Goal: Transaction & Acquisition: Purchase product/service

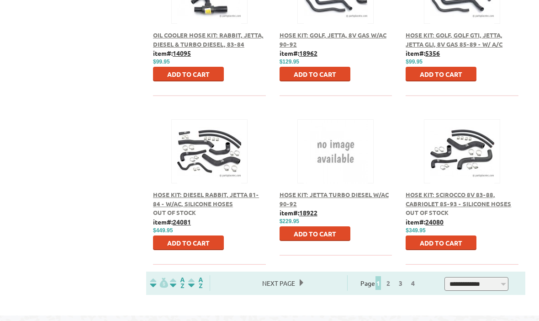
scroll to position [677, 0]
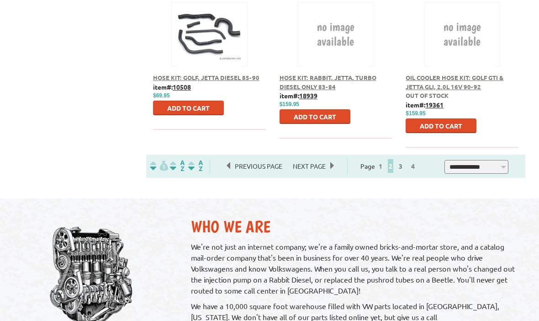
scroll to position [789, 0]
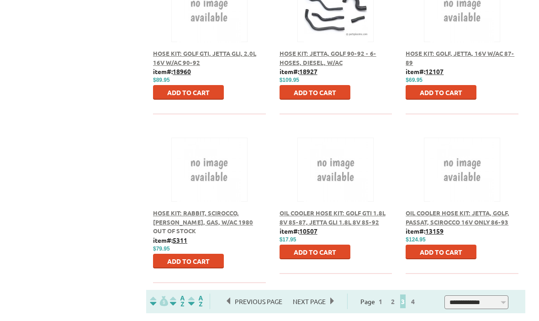
scroll to position [653, 0]
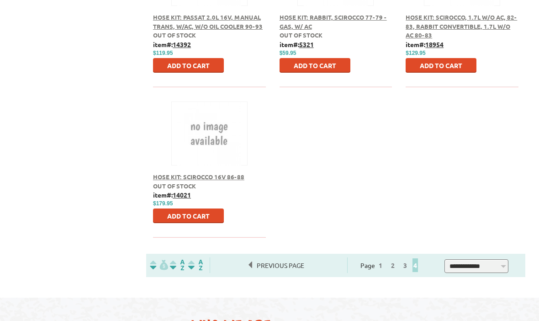
scroll to position [689, 0]
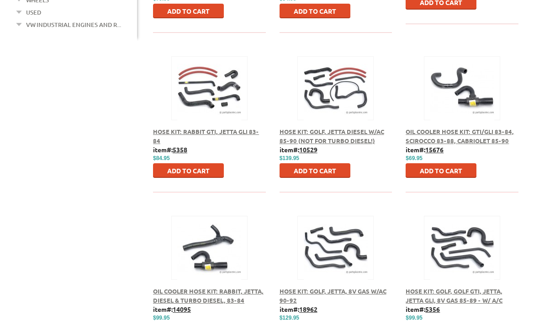
scroll to position [415, 0]
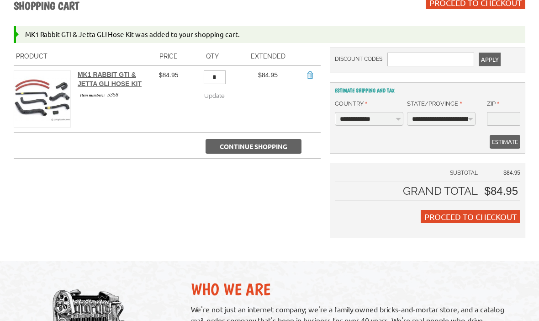
scroll to position [166, 0]
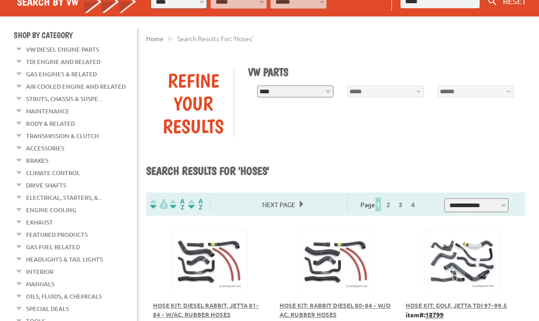
scroll to position [84, 0]
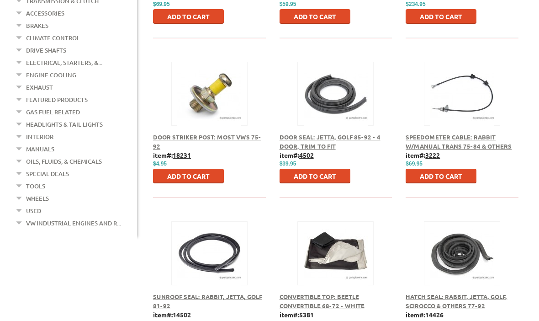
scroll to position [541, 0]
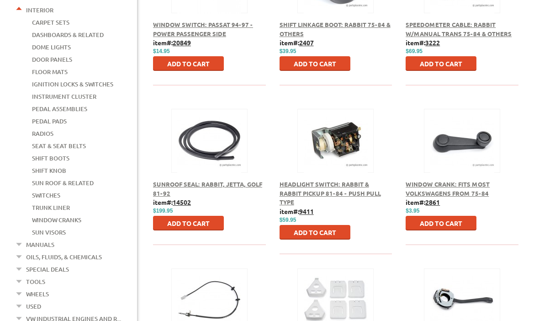
scroll to position [345, 0]
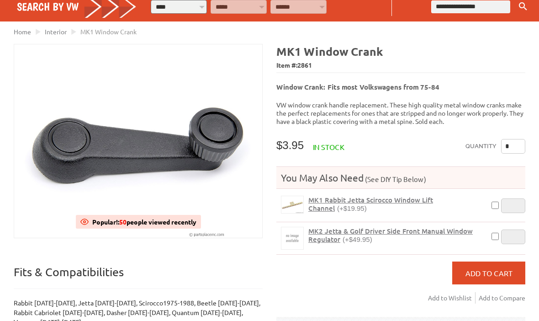
scroll to position [76, 0]
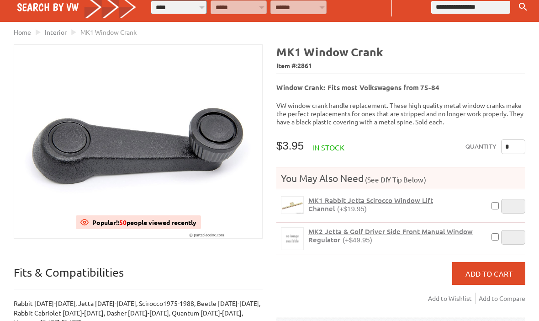
click at [509, 143] on input "*" at bounding box center [513, 146] width 24 height 15
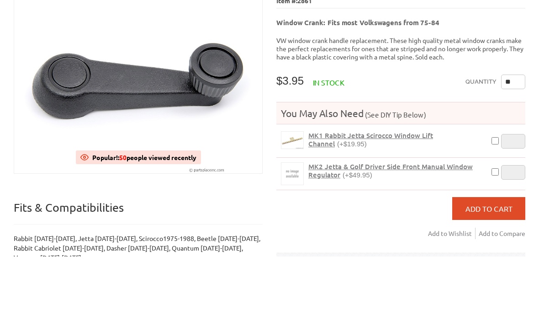
type input "*"
click at [223, 125] on img at bounding box center [138, 141] width 248 height 193
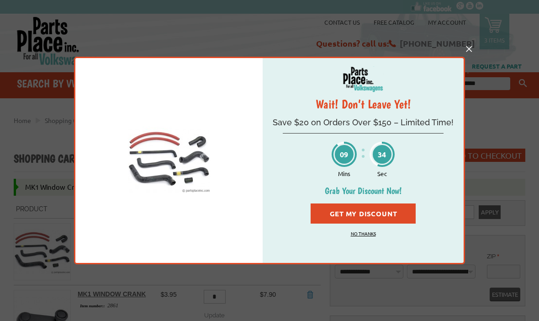
click at [471, 47] on img at bounding box center [469, 49] width 6 height 6
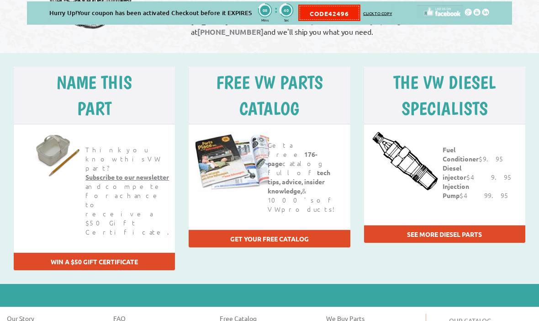
scroll to position [442, 0]
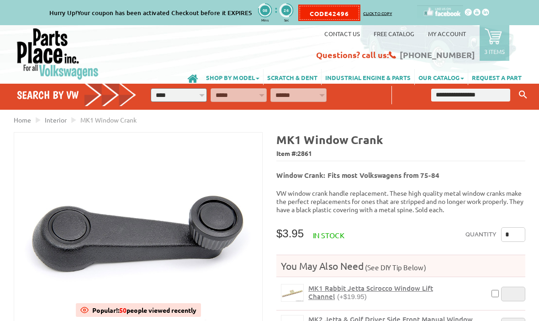
click at [180, 96] on select "**********" at bounding box center [179, 95] width 56 height 14
select select "*********"
click at [230, 97] on select "**********" at bounding box center [239, 95] width 56 height 14
select select "*********"
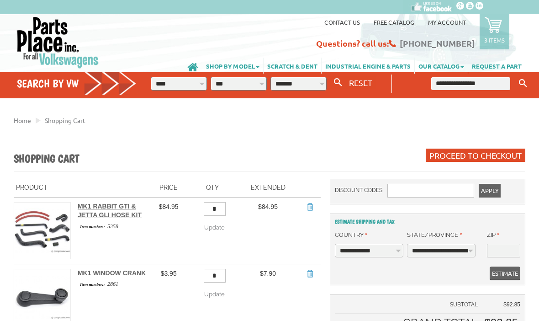
scroll to position [0, 0]
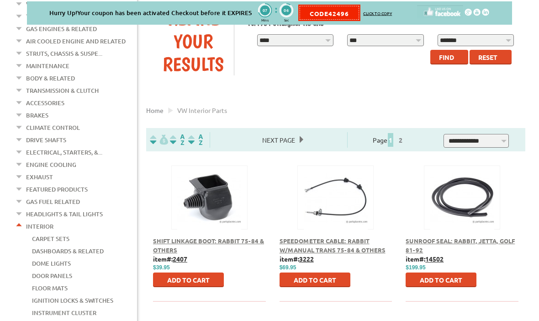
scroll to position [129, 0]
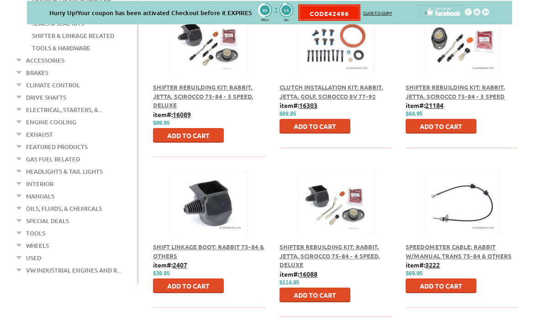
scroll to position [283, 0]
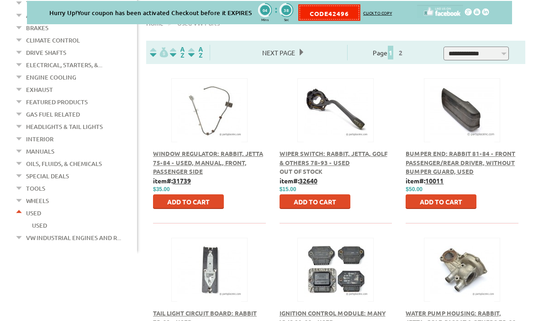
scroll to position [218, 0]
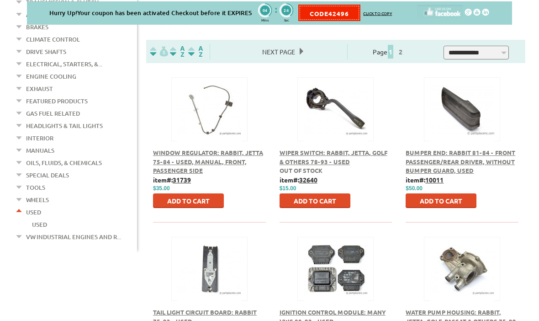
click at [16, 205] on em at bounding box center [19, 210] width 9 height 10
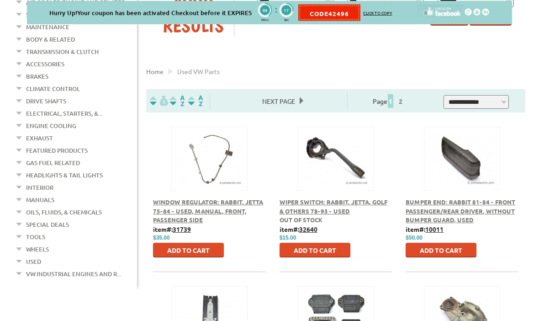
scroll to position [170, 0]
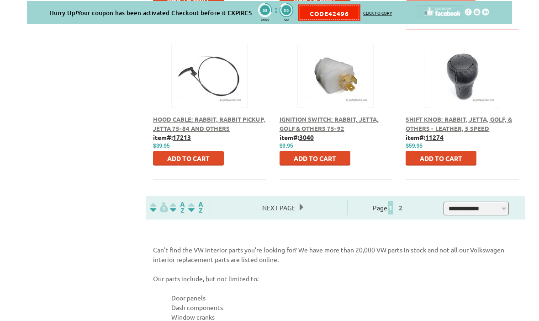
scroll to position [729, 0]
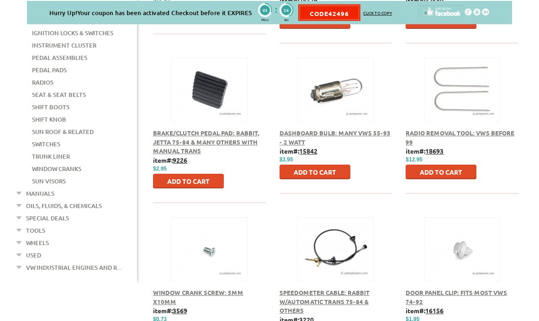
scroll to position [397, 0]
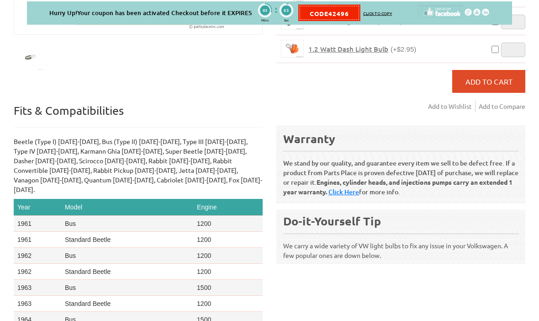
scroll to position [204, 0]
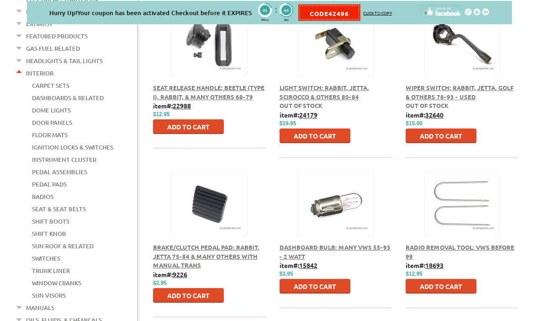
scroll to position [277, 0]
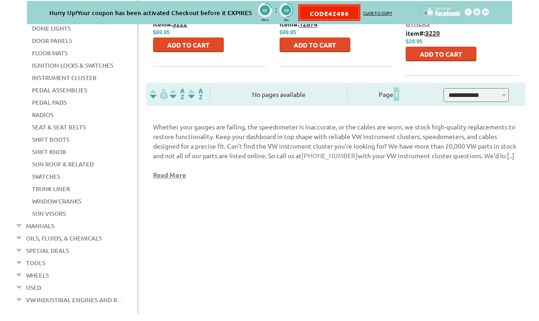
scroll to position [359, 0]
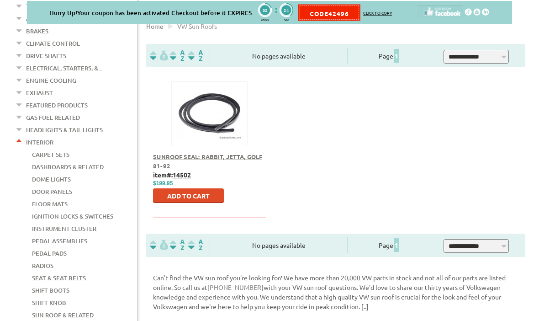
scroll to position [217, 0]
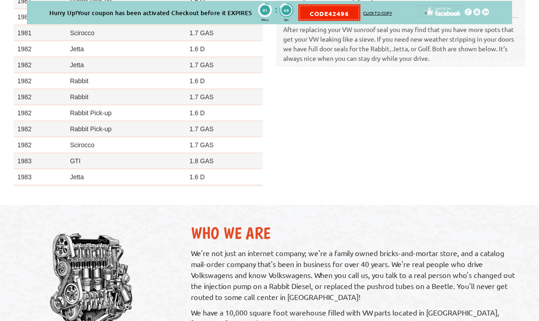
scroll to position [492, 0]
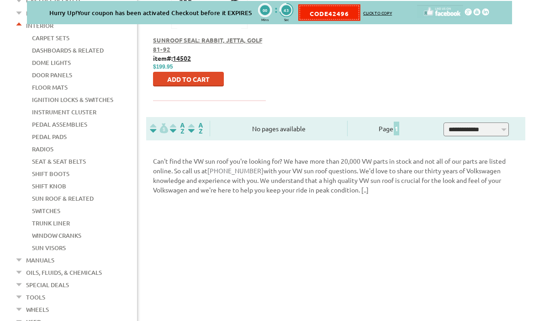
scroll to position [330, 0]
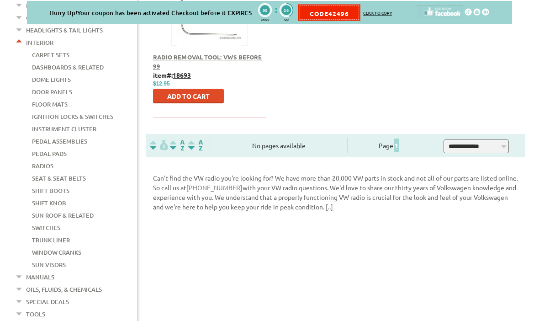
scroll to position [317, 0]
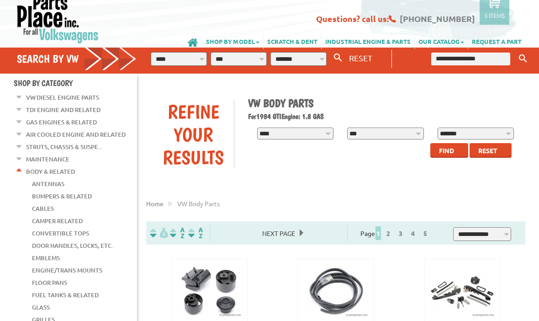
scroll to position [39, 0]
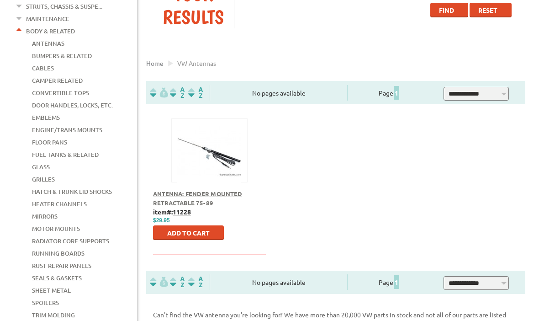
scroll to position [167, 0]
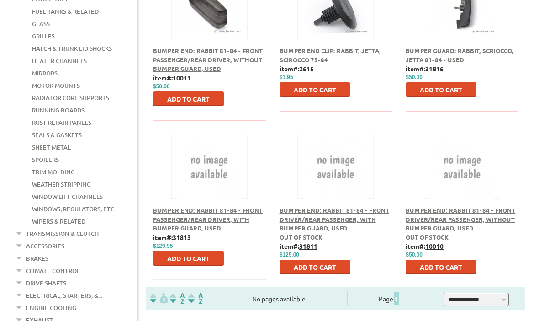
scroll to position [335, 0]
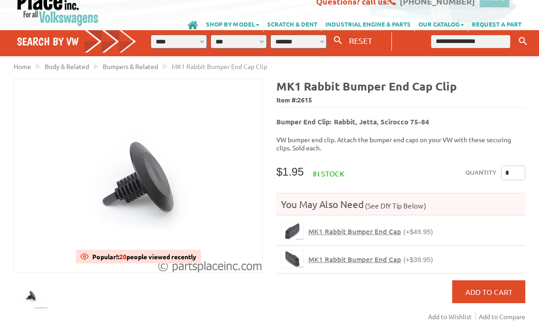
scroll to position [41, 0]
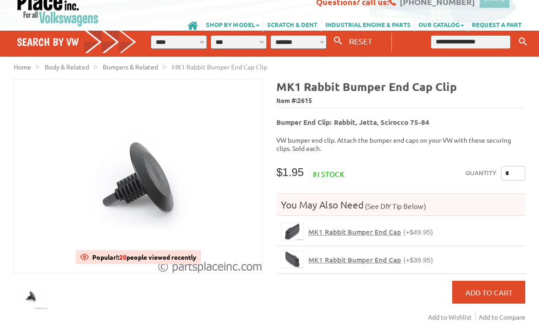
click at [509, 172] on input "*" at bounding box center [513, 173] width 24 height 15
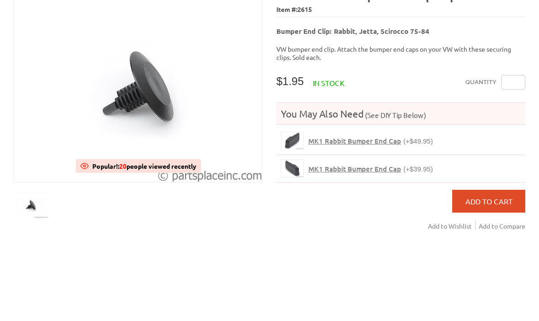
type input "*"
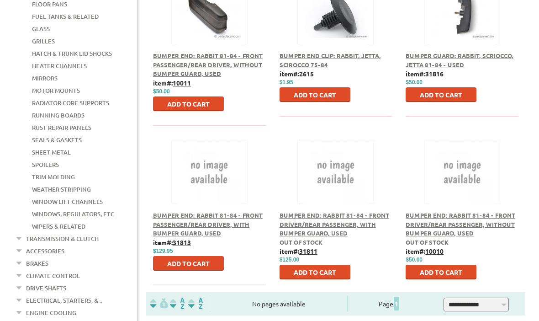
scroll to position [303, 0]
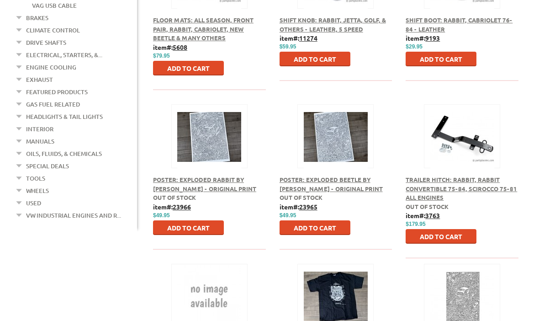
scroll to position [341, 0]
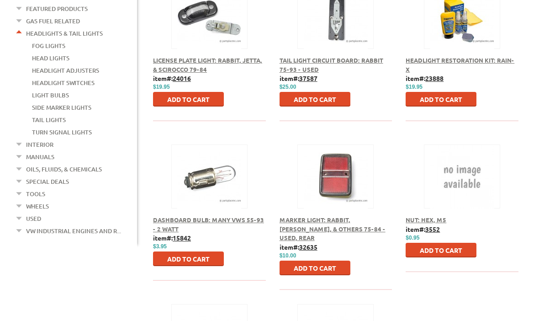
scroll to position [298, 0]
